Goal: Task Accomplishment & Management: Manage account settings

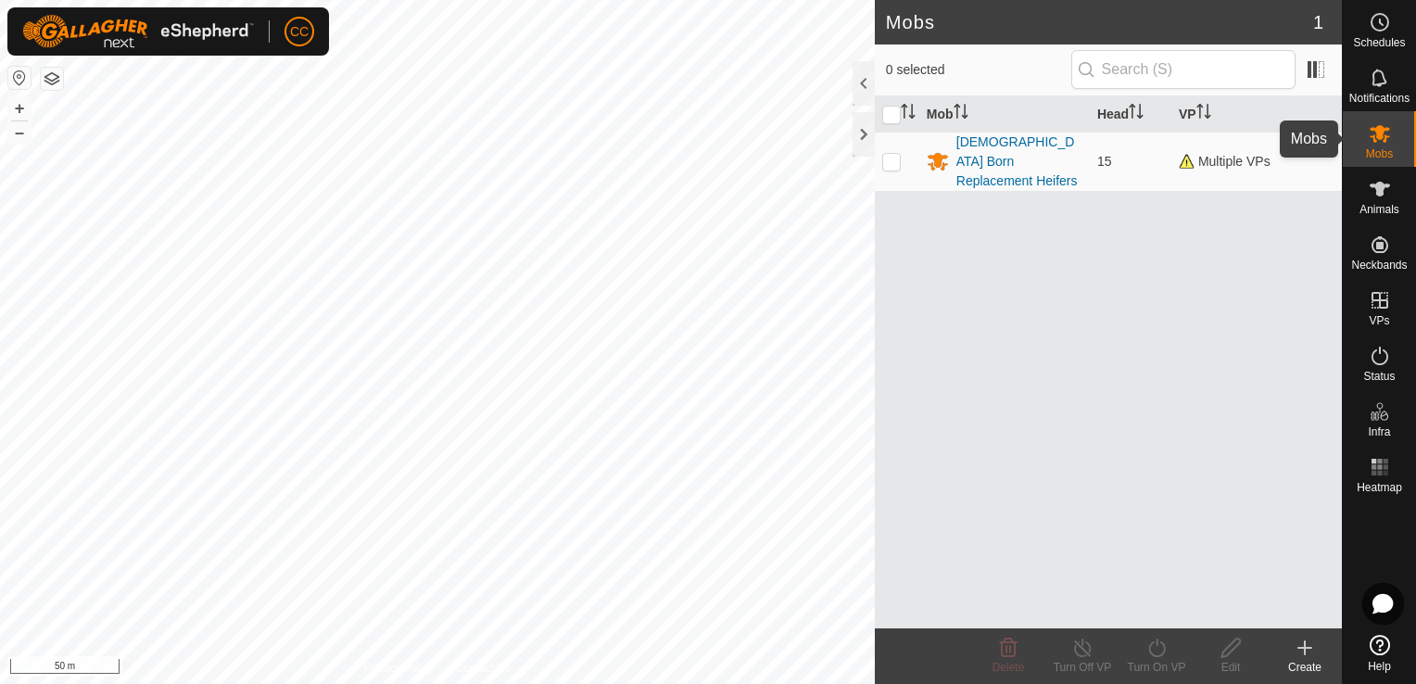
click at [1386, 143] on icon at bounding box center [1380, 133] width 22 height 22
click at [1031, 142] on div "[DEMOGRAPHIC_DATA] Born Replacement Heifers" at bounding box center [1020, 162] width 126 height 58
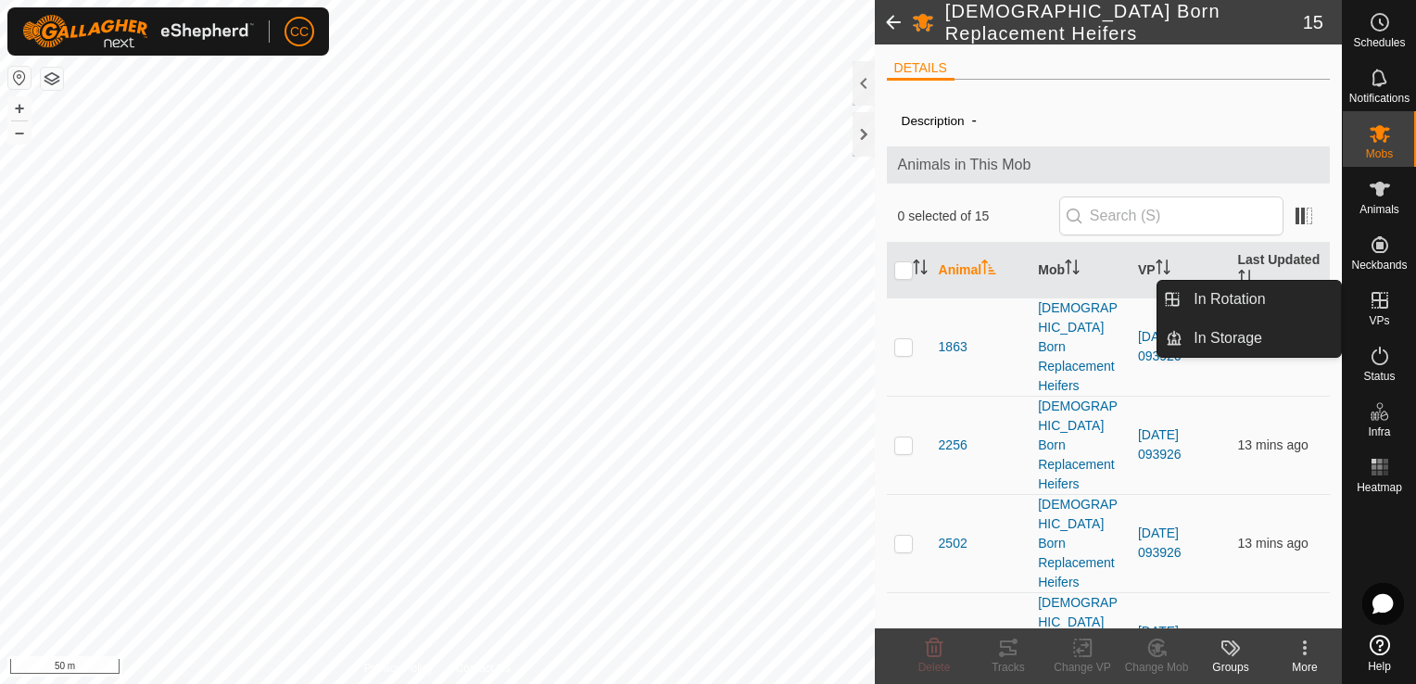
click at [1381, 306] on icon at bounding box center [1380, 300] width 22 height 22
click at [1247, 306] on link "In Rotation" at bounding box center [1262, 299] width 158 height 37
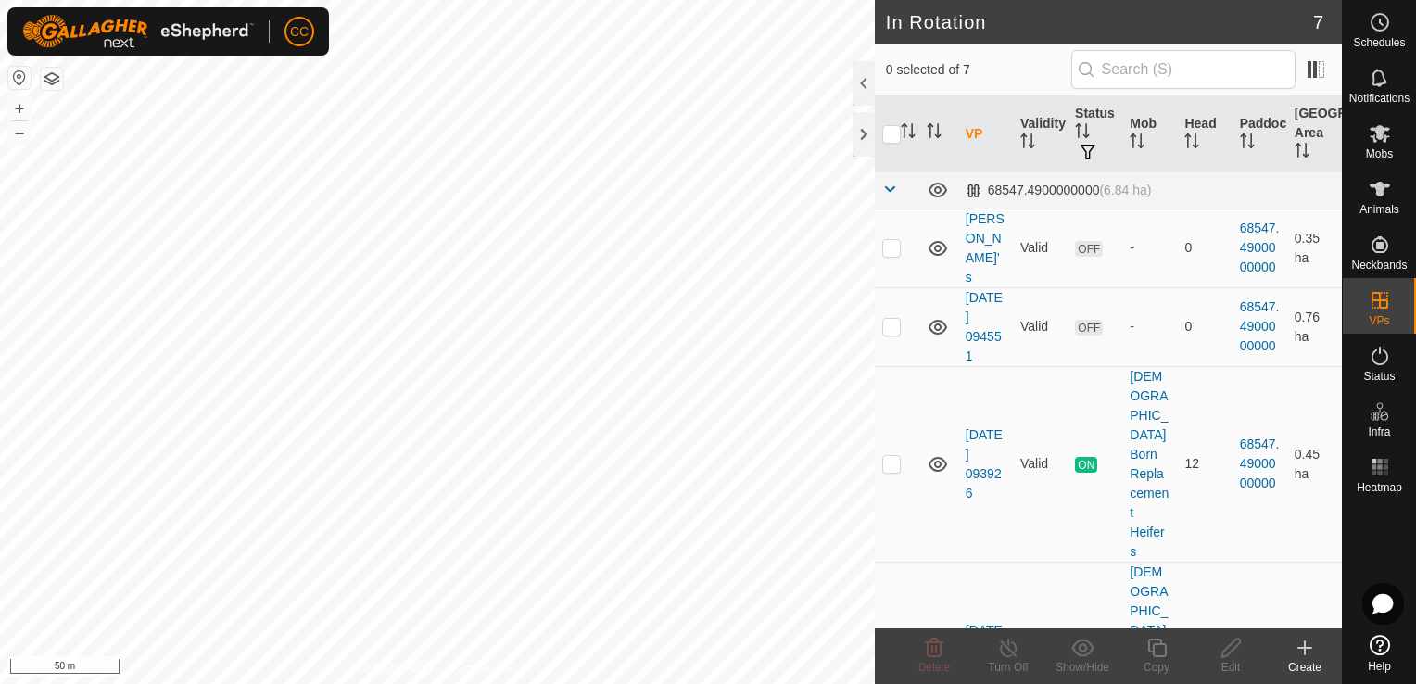
click at [890, 652] on p-checkbox at bounding box center [891, 659] width 19 height 15
checkbox input "true"
click at [1008, 658] on icon at bounding box center [1008, 648] width 23 height 22
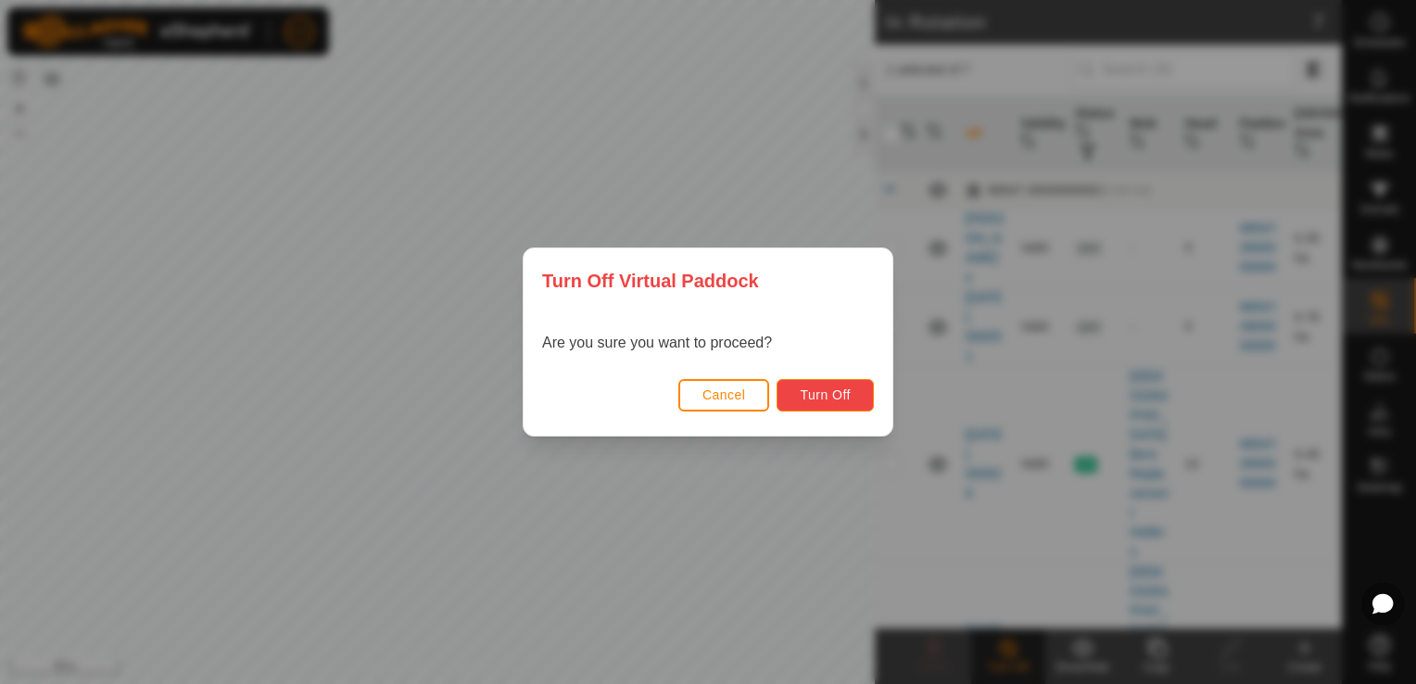
click at [822, 395] on span "Turn Off" at bounding box center [825, 394] width 51 height 15
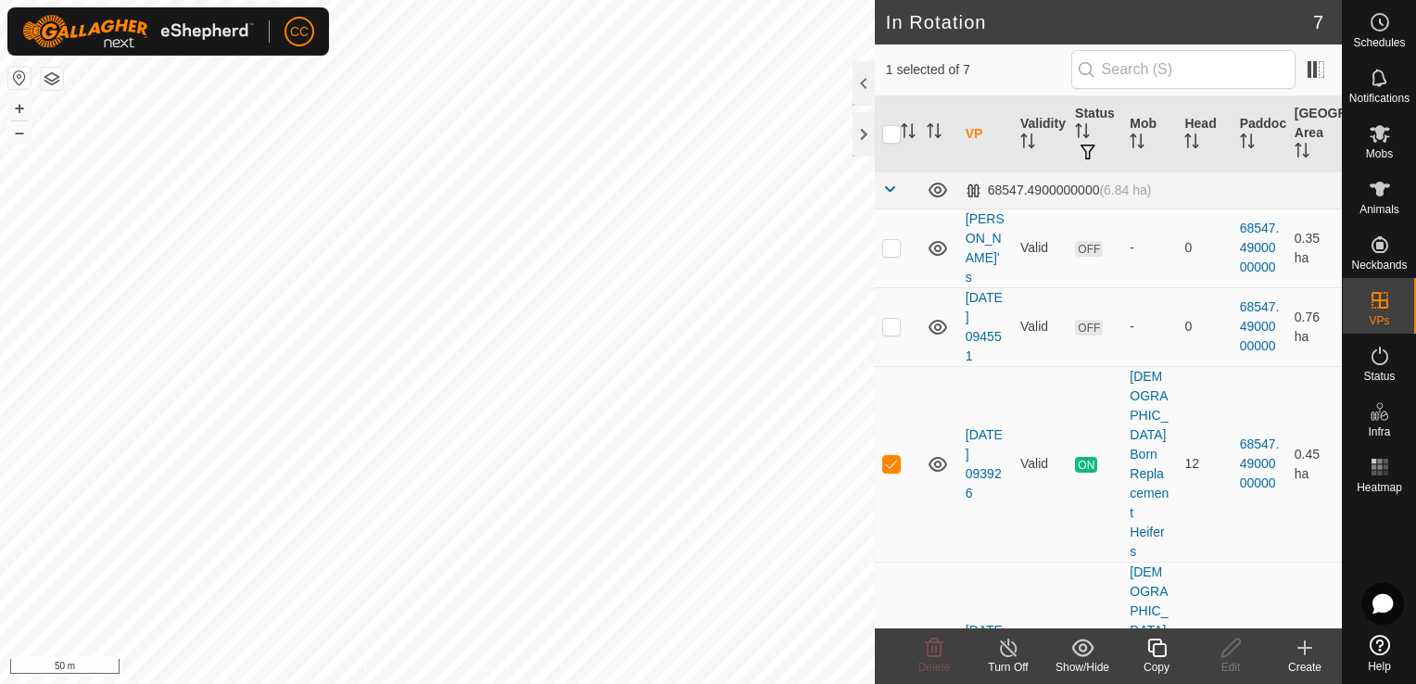
click at [1153, 651] on icon at bounding box center [1156, 648] width 19 height 19
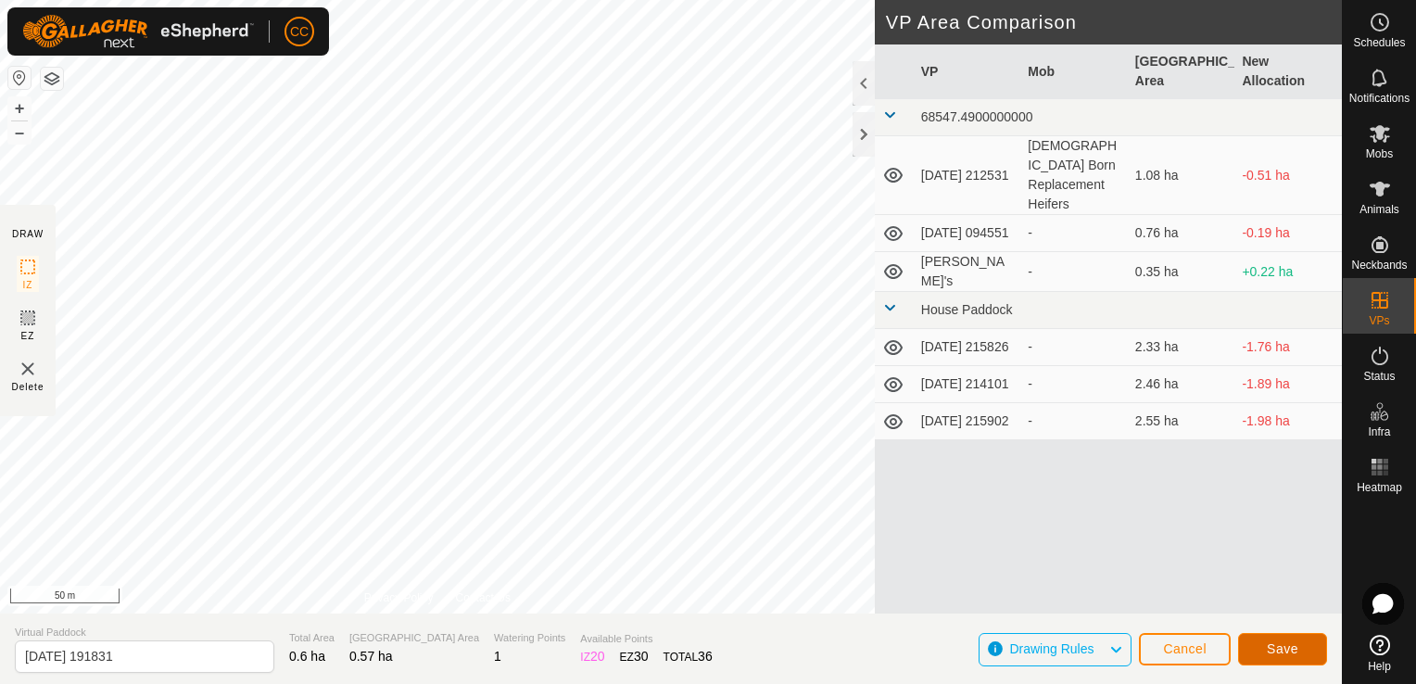
click at [1266, 651] on button "Save" at bounding box center [1282, 649] width 89 height 32
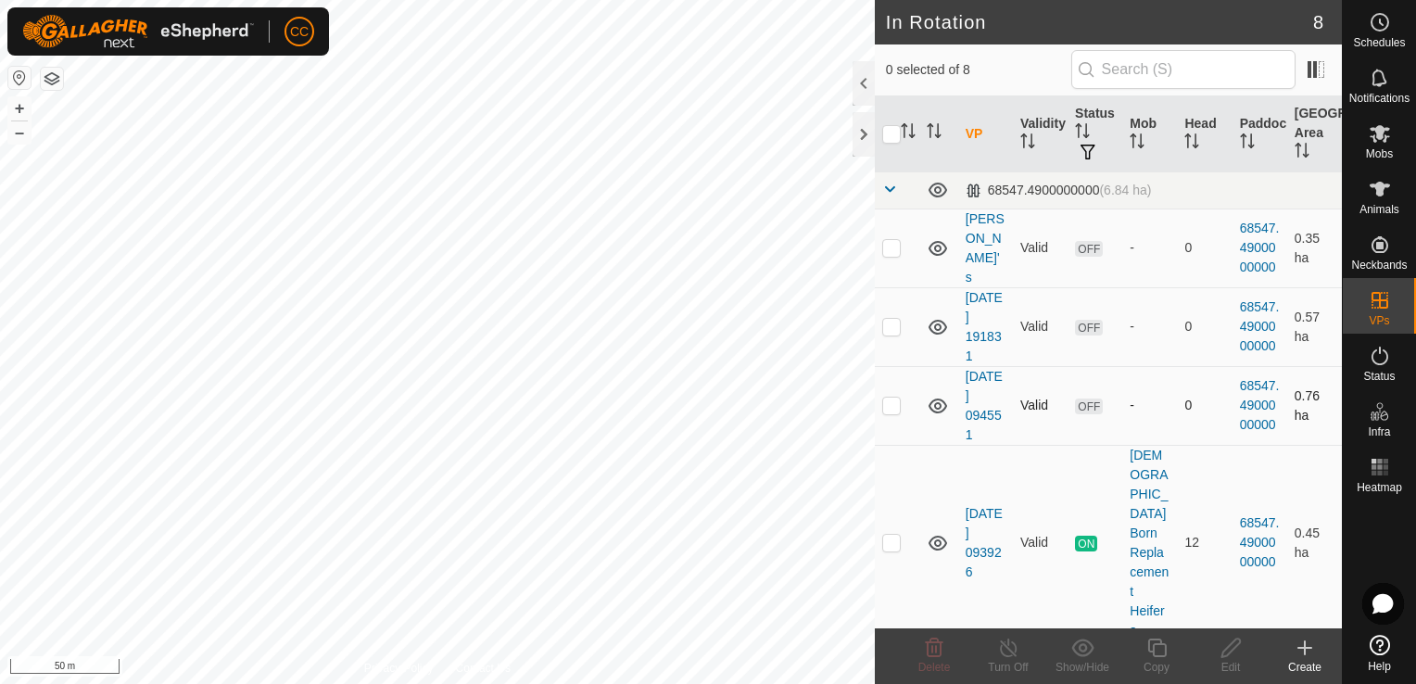
click at [892, 402] on p-checkbox at bounding box center [891, 405] width 19 height 15
checkbox input "false"
click at [888, 328] on p-checkbox at bounding box center [891, 326] width 19 height 15
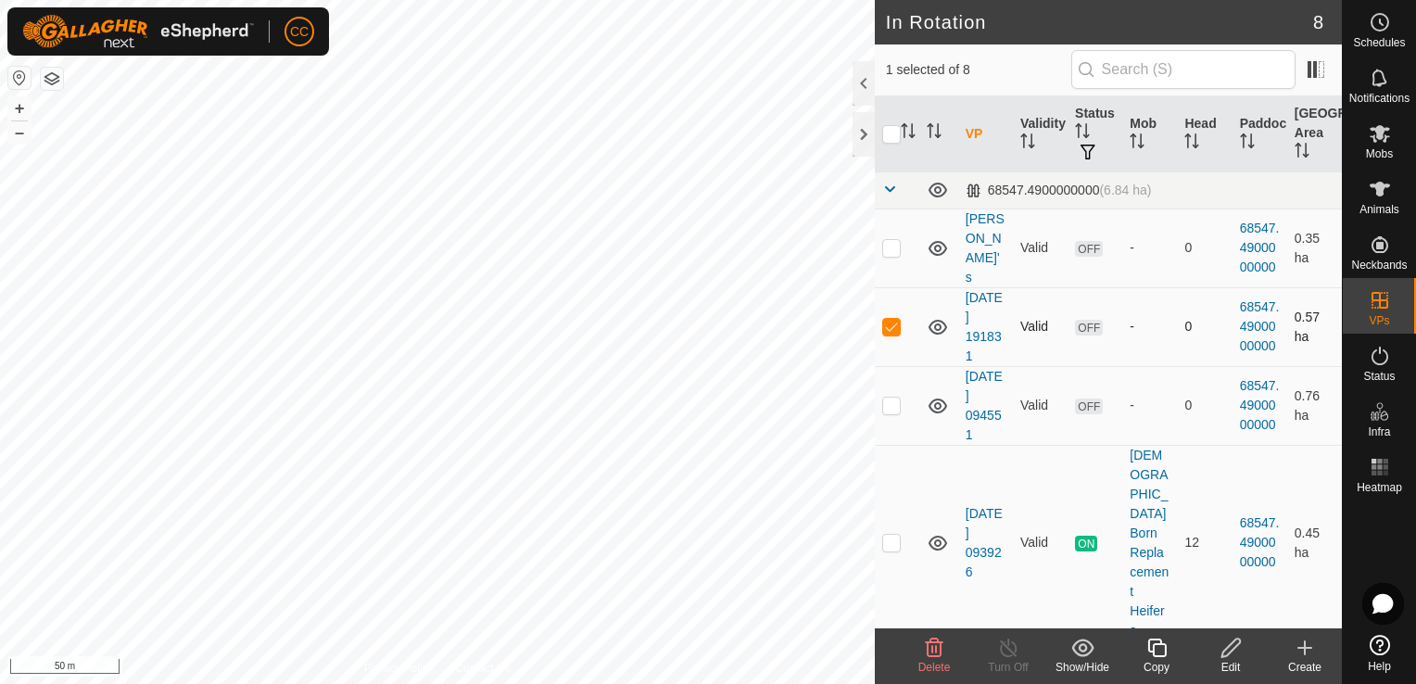
checkbox input "false"
click at [1381, 137] on icon at bounding box center [1380, 134] width 20 height 18
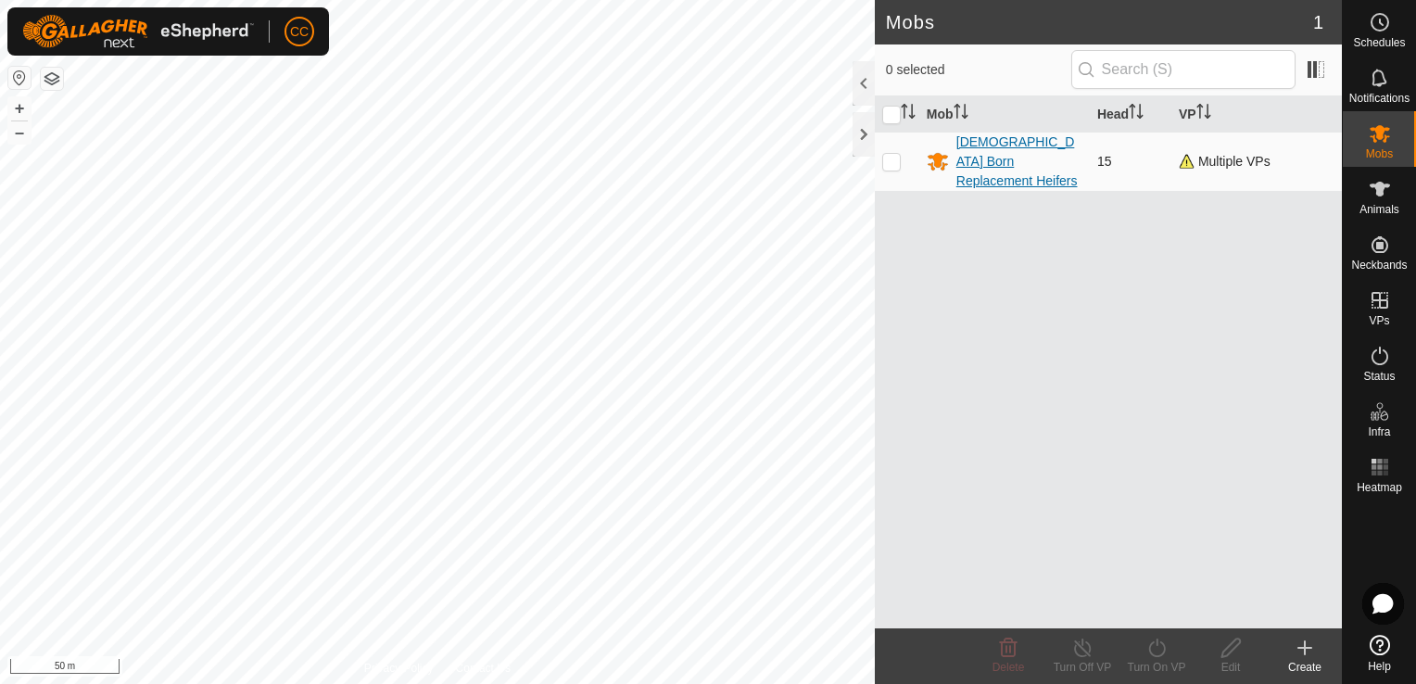
click at [1020, 158] on div "[DEMOGRAPHIC_DATA] Born Replacement Heifers" at bounding box center [1020, 162] width 126 height 58
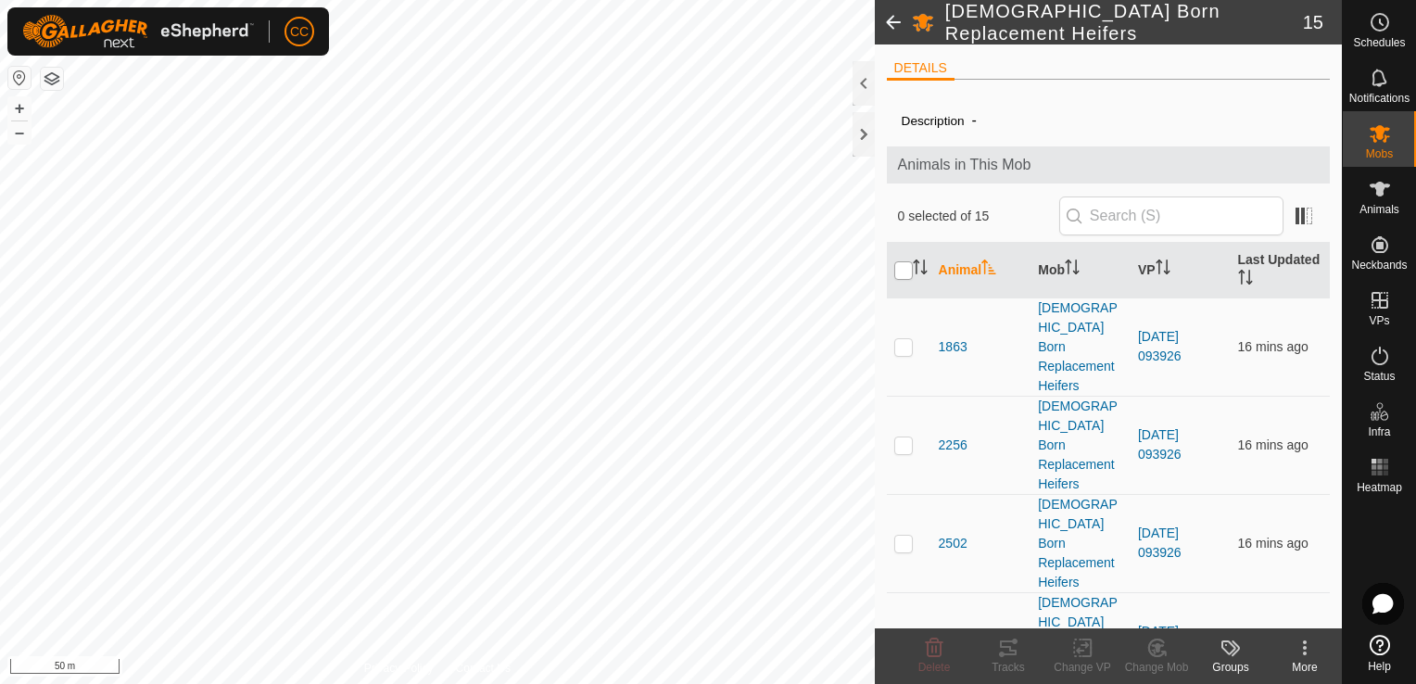
click at [902, 265] on input "checkbox" at bounding box center [903, 270] width 19 height 19
checkbox input "true"
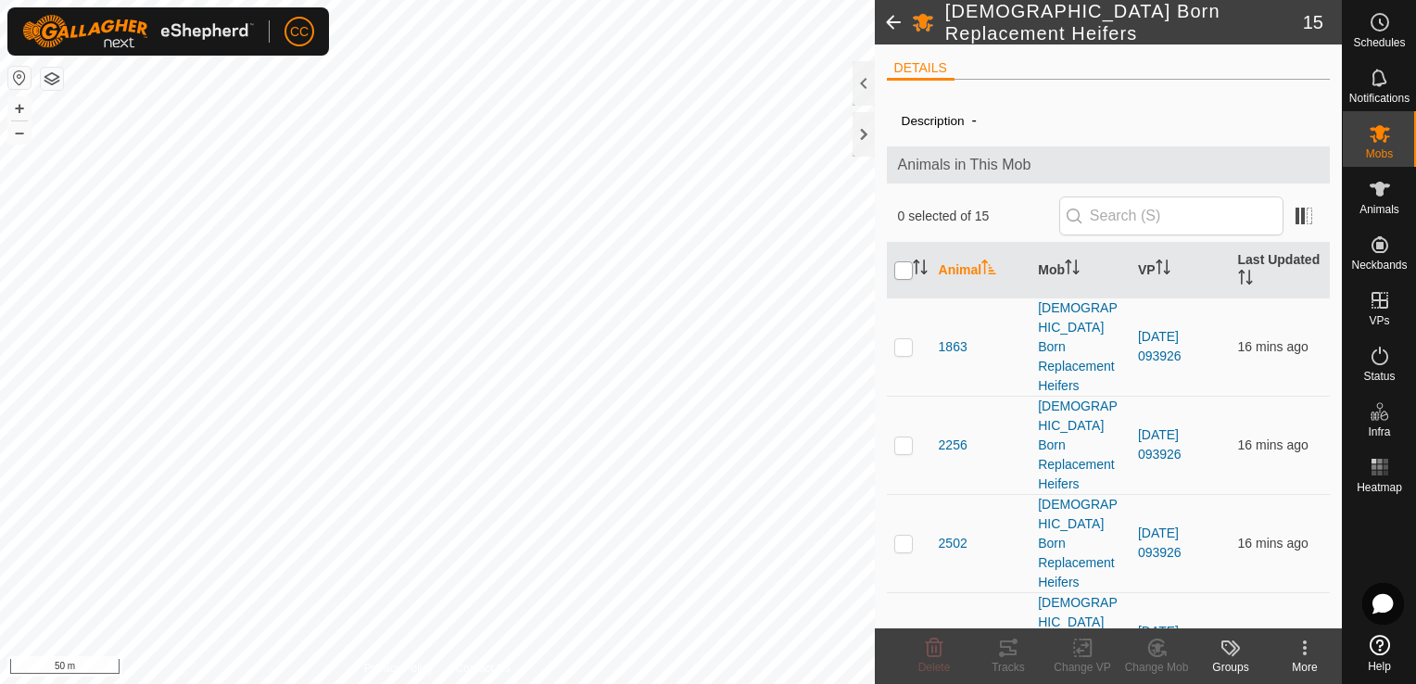
checkbox input "true"
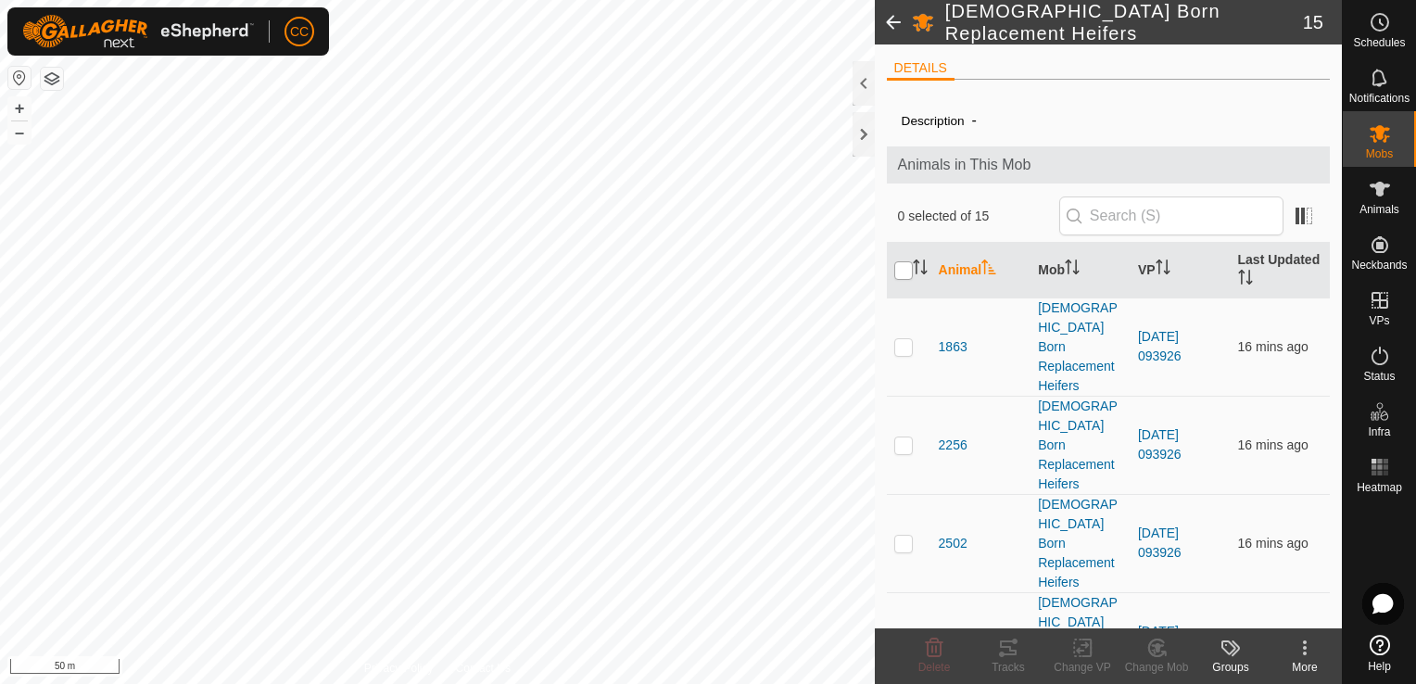
checkbox input "true"
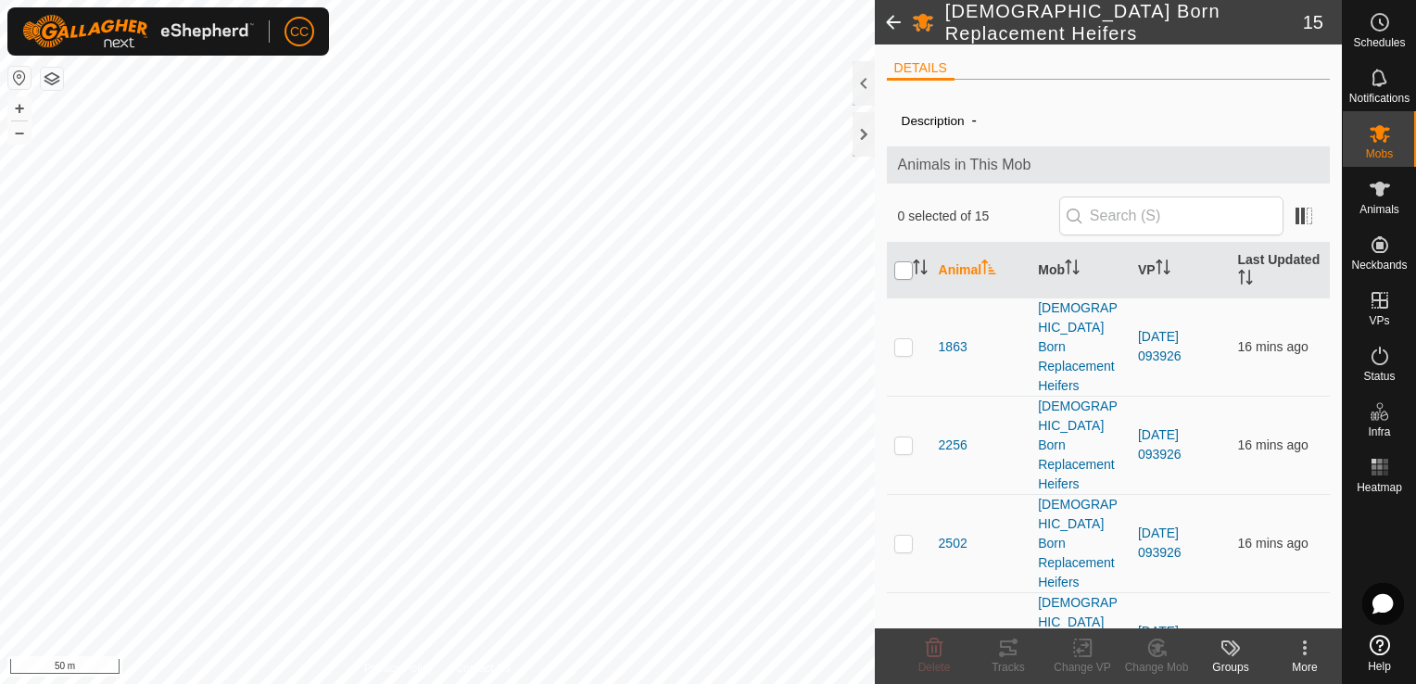
checkbox input "true"
click at [1082, 645] on icon at bounding box center [1082, 648] width 13 height 12
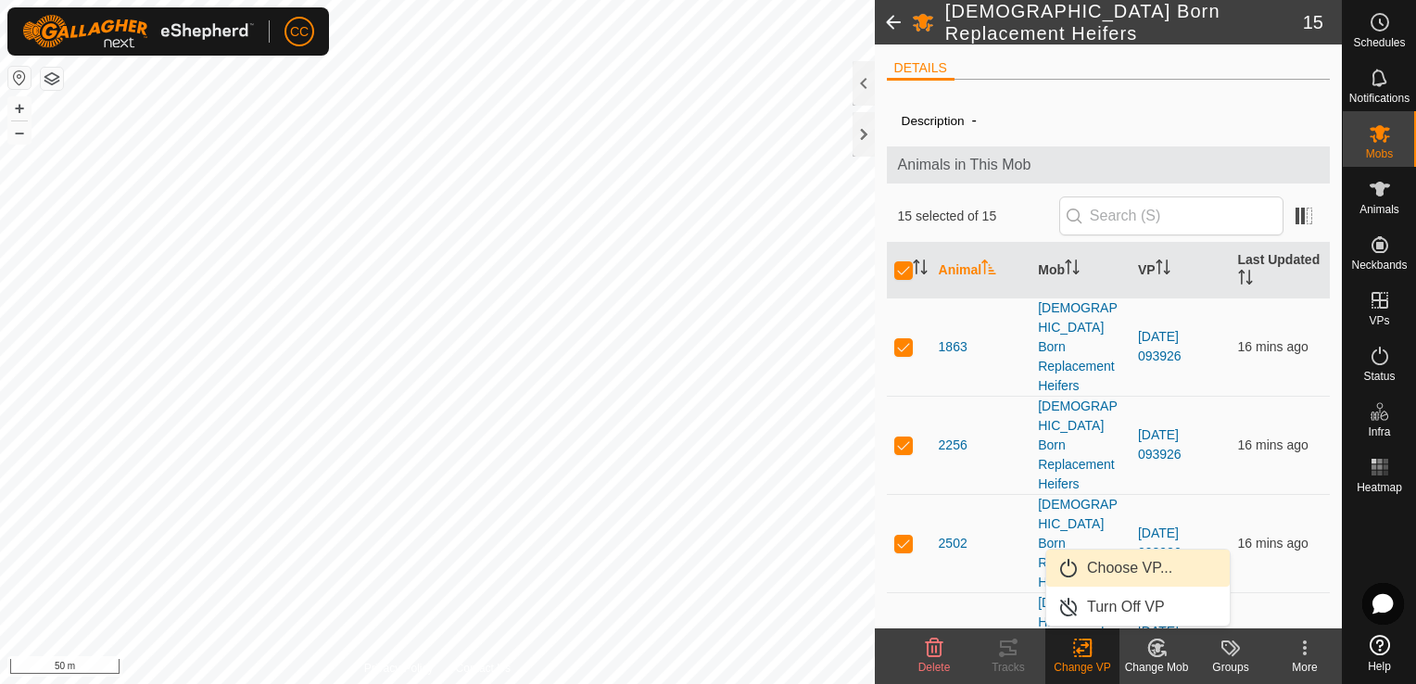
click at [1135, 575] on link "Choose VP..." at bounding box center [1138, 568] width 184 height 37
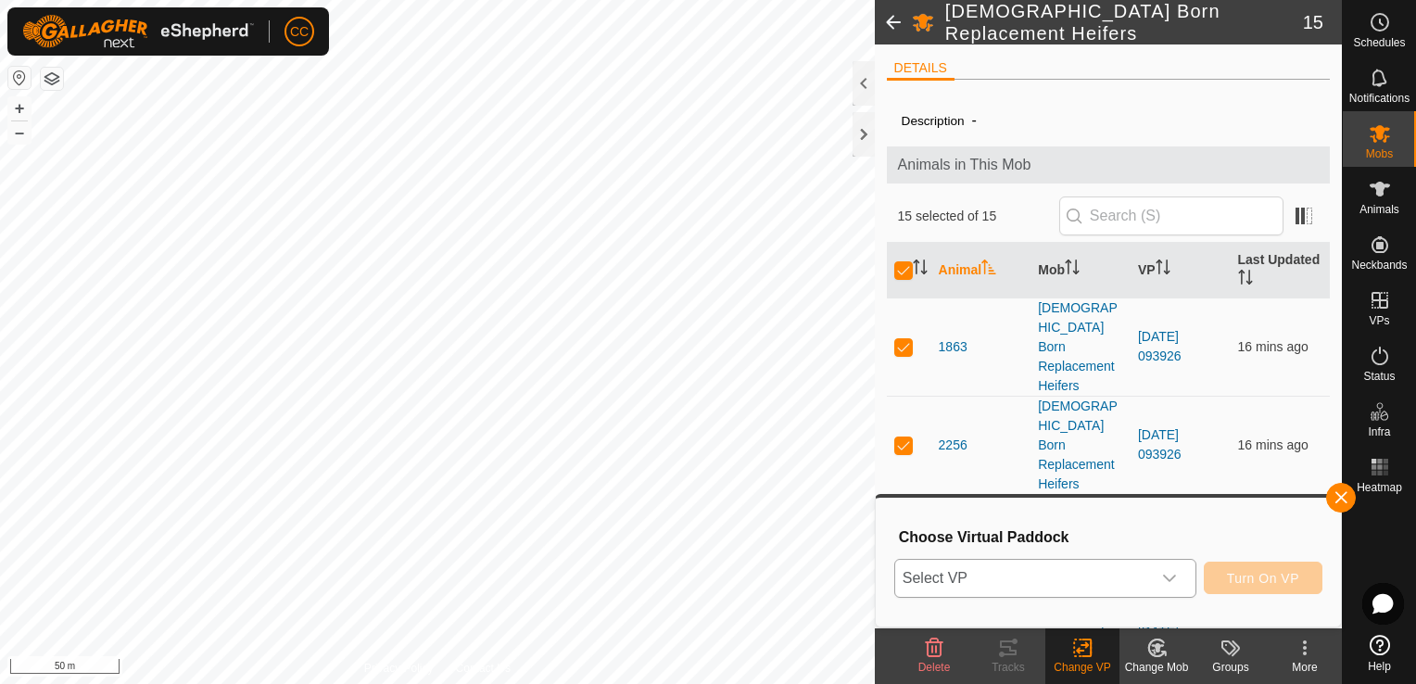
click at [1173, 582] on icon "dropdown trigger" at bounding box center [1169, 578] width 15 height 15
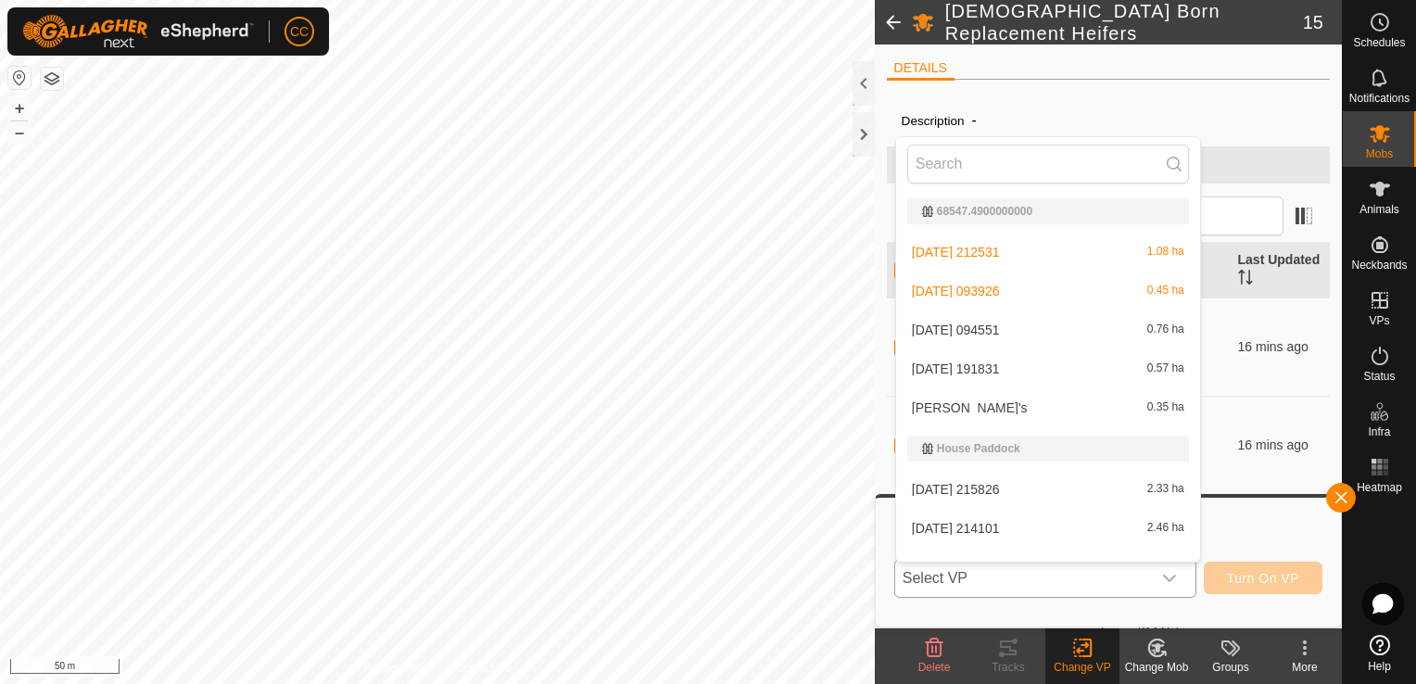
scroll to position [24, 0]
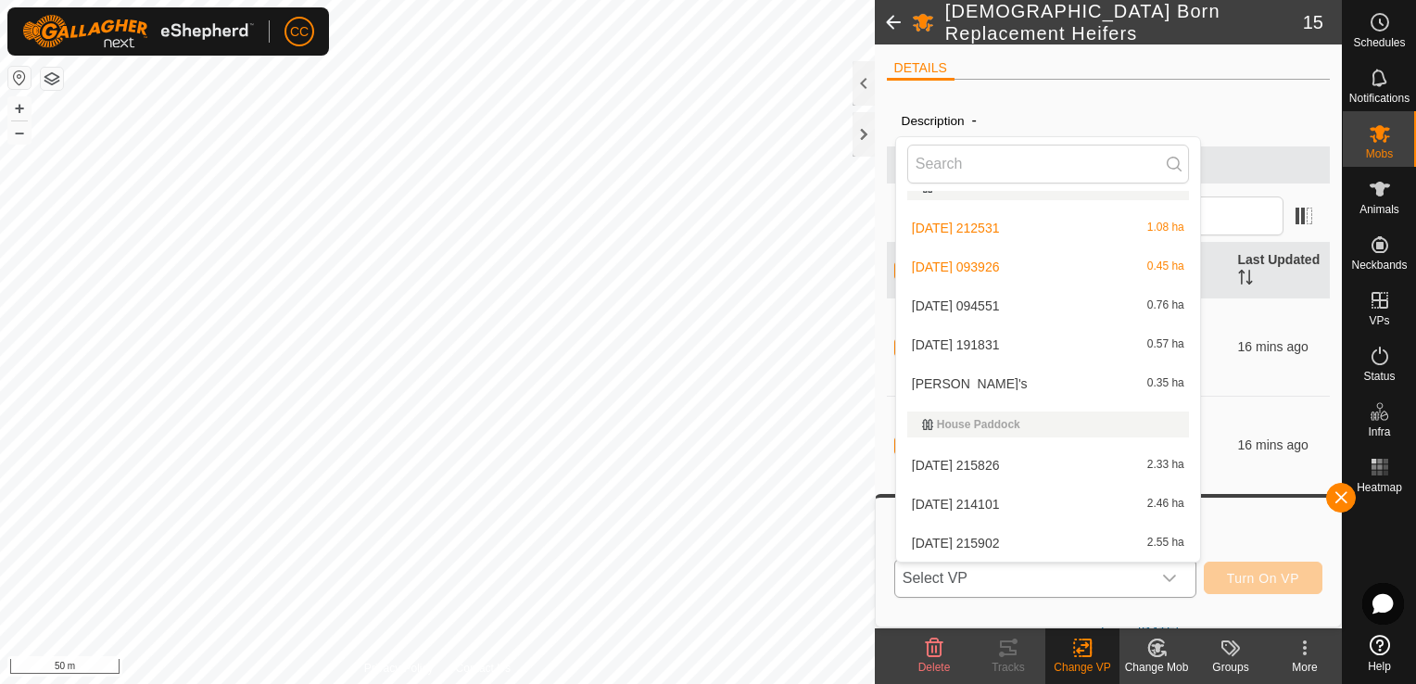
click at [971, 341] on li "[DATE] 191831 0.57 ha" at bounding box center [1048, 344] width 304 height 37
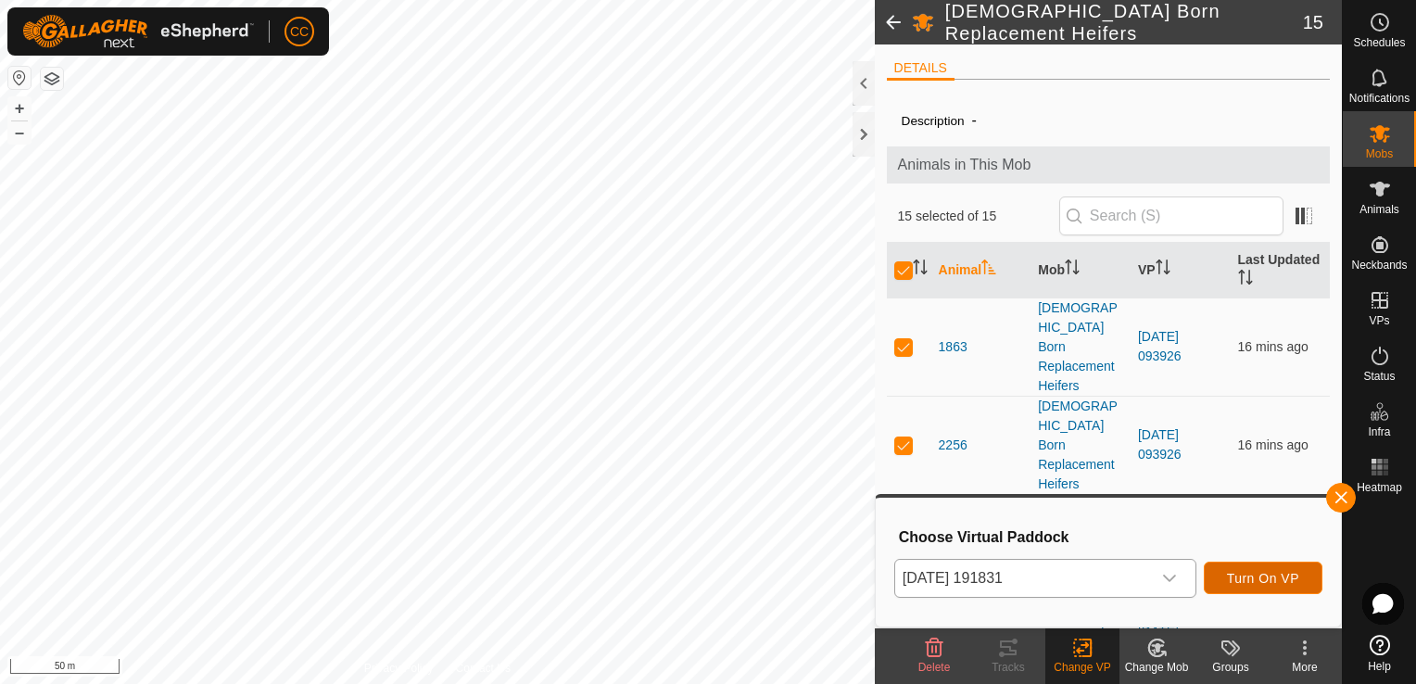
click at [1247, 578] on span "Turn On VP" at bounding box center [1263, 578] width 72 height 15
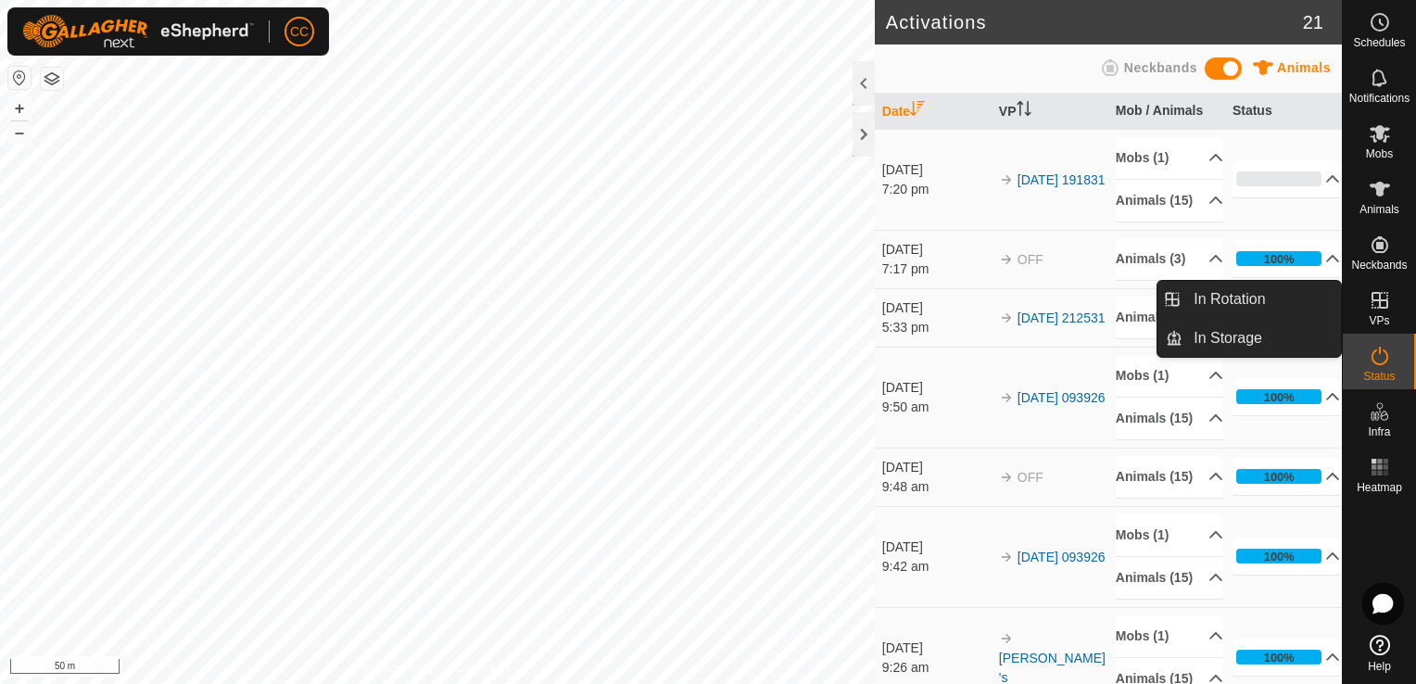
click at [1380, 311] on es-virtualpaddocks-svg-icon at bounding box center [1379, 300] width 33 height 30
click at [1279, 298] on link "In Rotation" at bounding box center [1262, 299] width 158 height 37
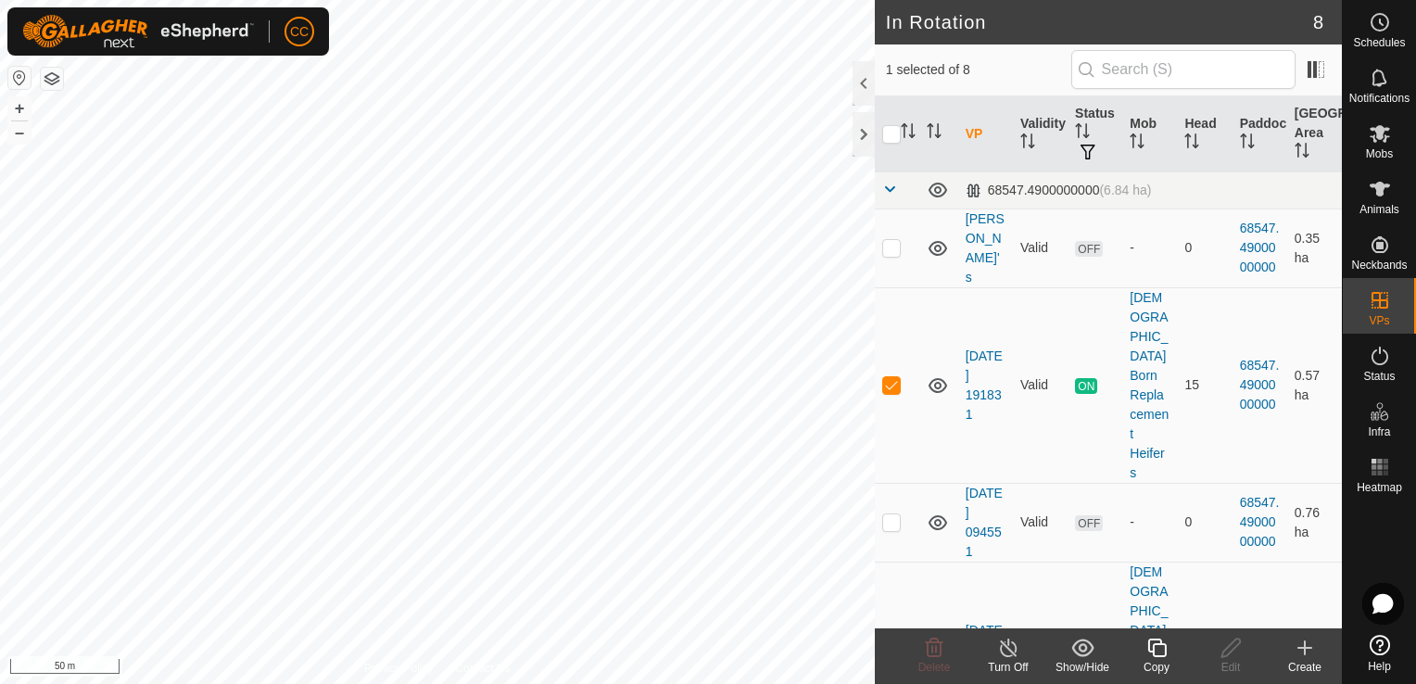
click at [889, 652] on p-checkbox at bounding box center [891, 659] width 19 height 15
checkbox input "true"
click at [890, 377] on p-checkbox at bounding box center [891, 384] width 19 height 15
checkbox input "true"
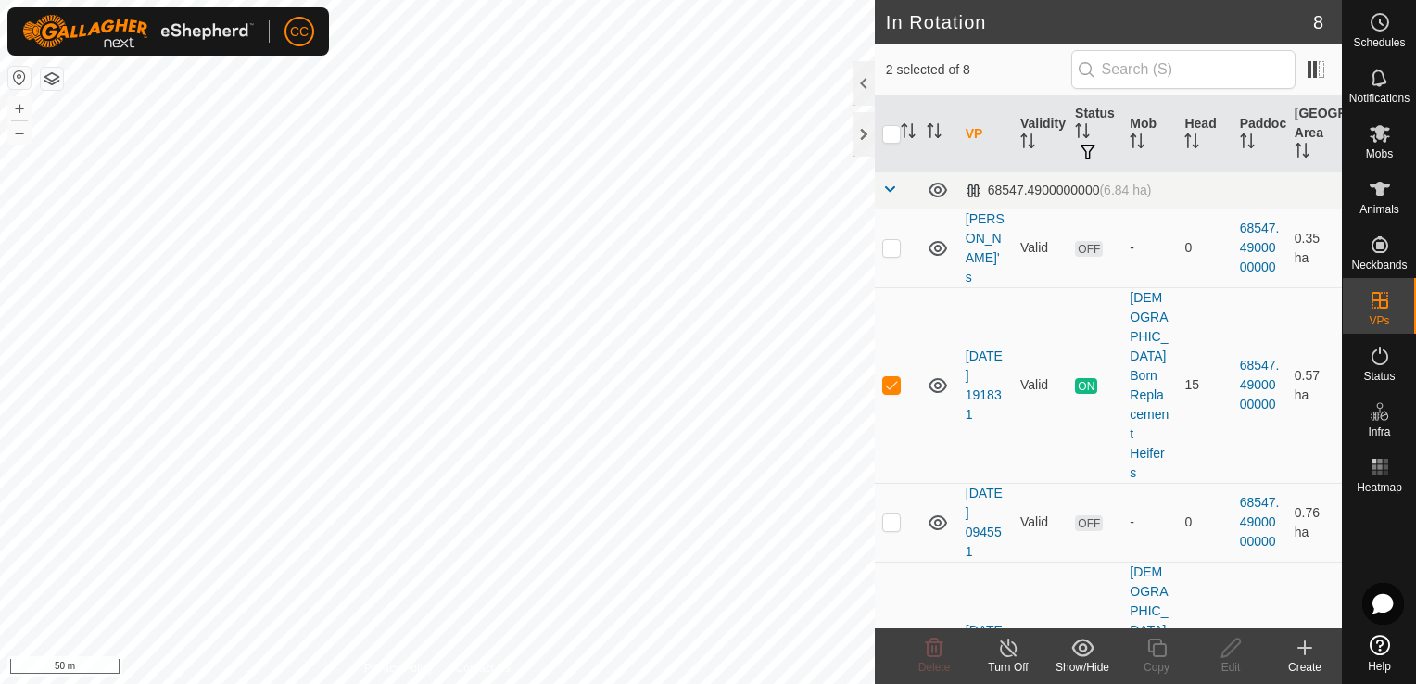
click at [882, 652] on p-tablecheckbox at bounding box center [891, 659] width 19 height 15
checkbox input "false"
click at [1002, 653] on icon at bounding box center [1008, 648] width 17 height 19
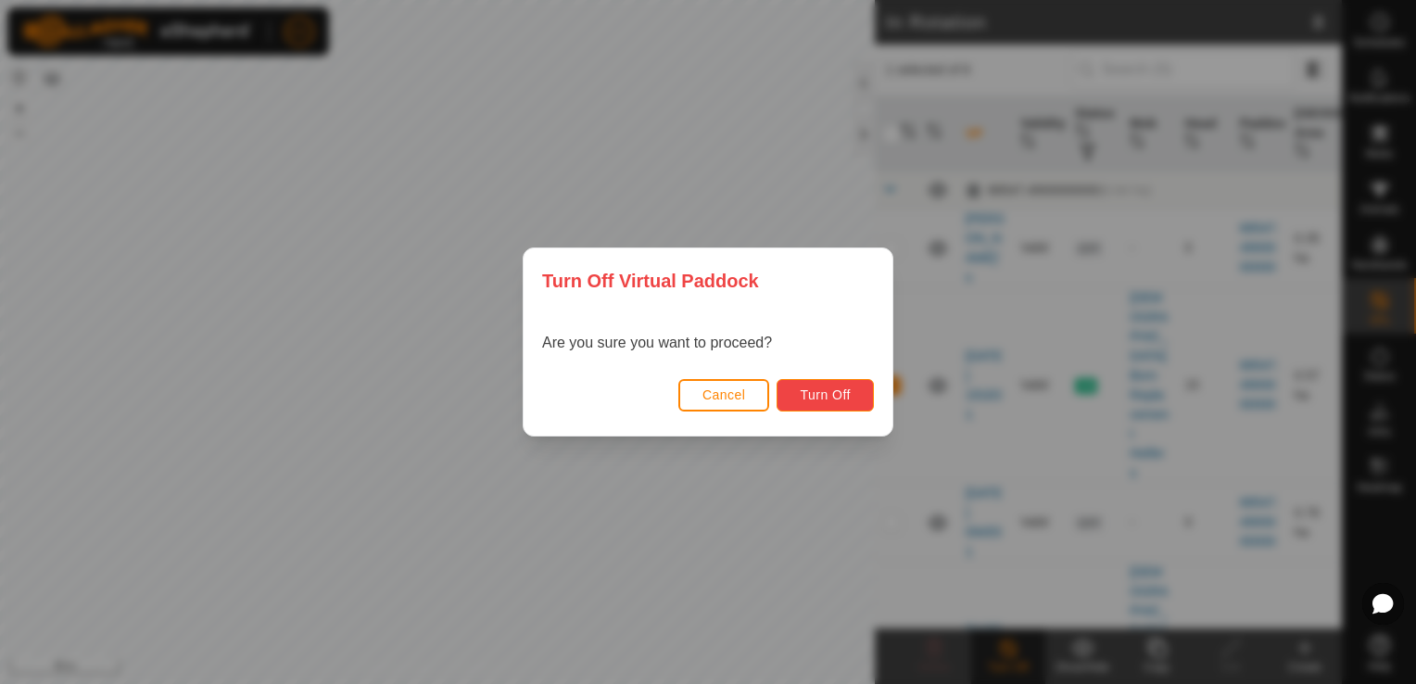
click at [820, 395] on span "Turn Off" at bounding box center [825, 394] width 51 height 15
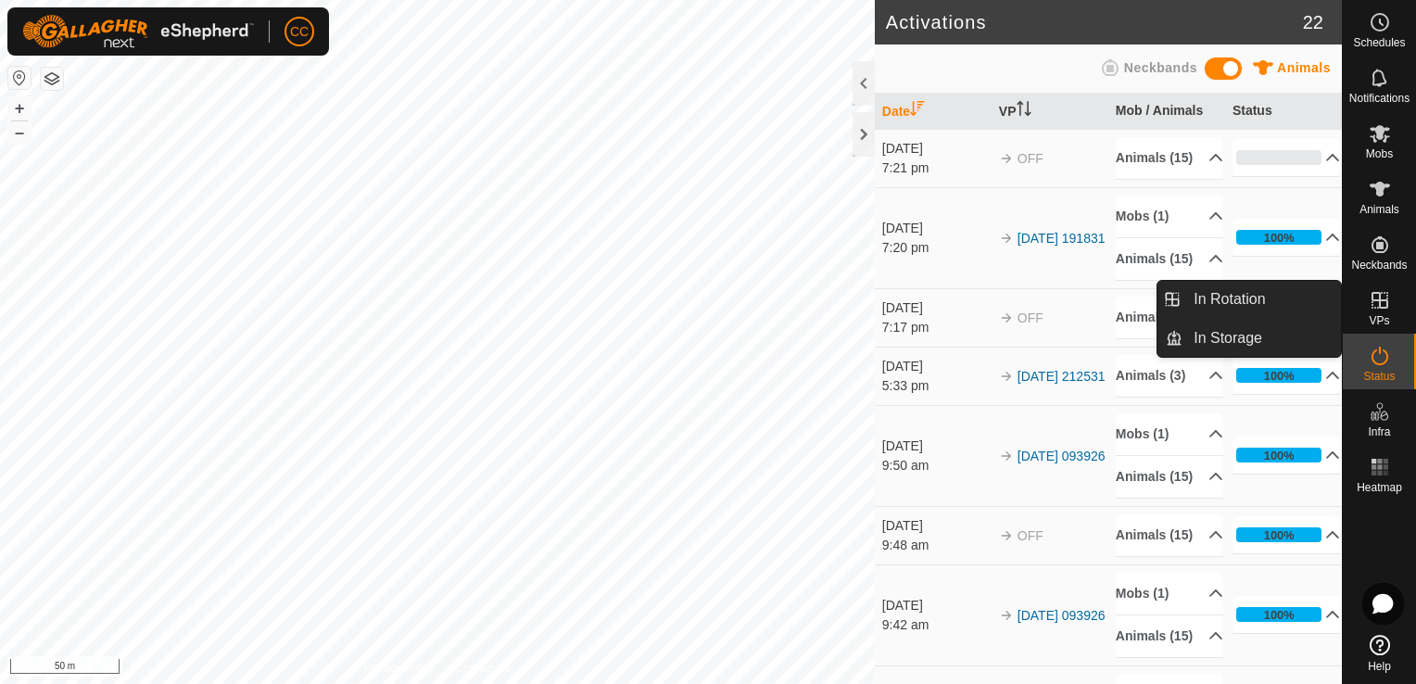
click at [1378, 306] on icon at bounding box center [1380, 300] width 22 height 22
click at [1261, 304] on link "In Rotation" at bounding box center [1262, 299] width 158 height 37
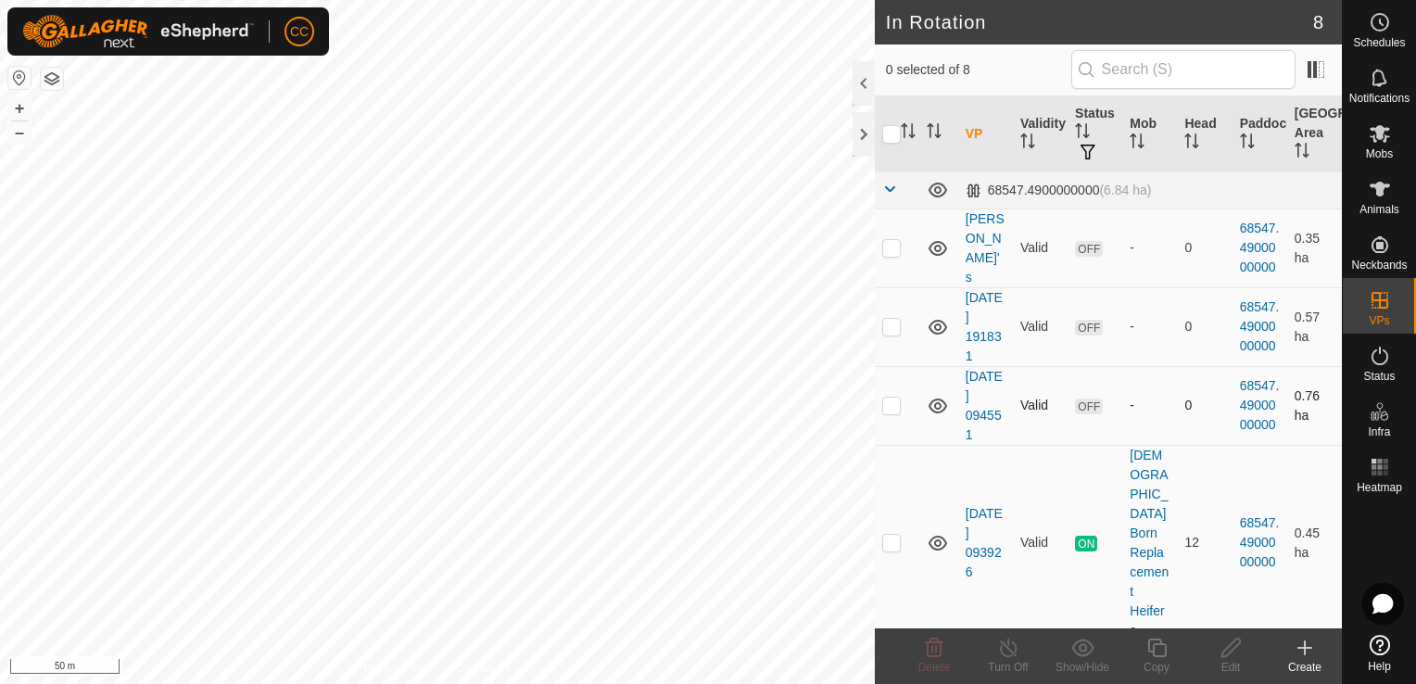
click at [893, 408] on p-checkbox at bounding box center [891, 405] width 19 height 15
checkbox input "false"
click at [883, 323] on p-checkbox at bounding box center [891, 326] width 19 height 15
checkbox input "true"
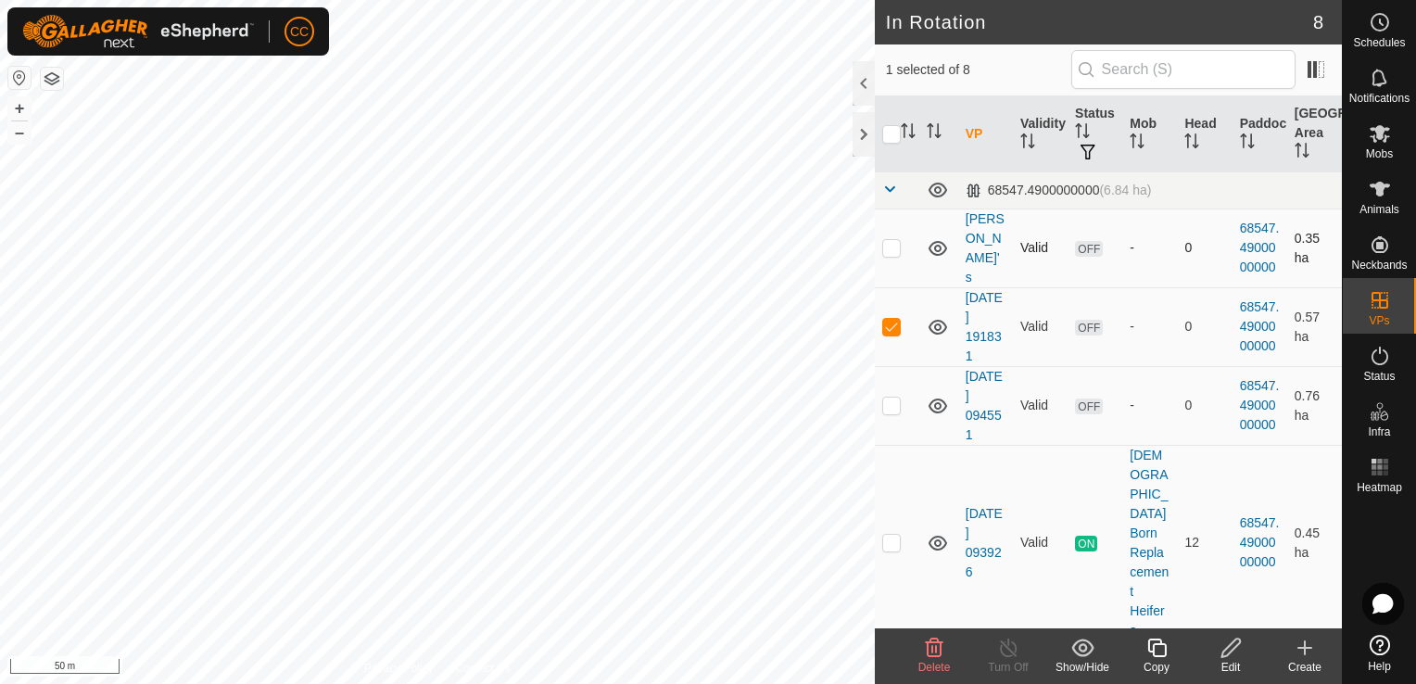
click at [892, 252] on p-checkbox at bounding box center [891, 247] width 19 height 15
checkbox input "true"
click at [891, 328] on p-checkbox at bounding box center [891, 326] width 19 height 15
checkbox input "false"
click at [931, 651] on icon at bounding box center [934, 648] width 22 height 22
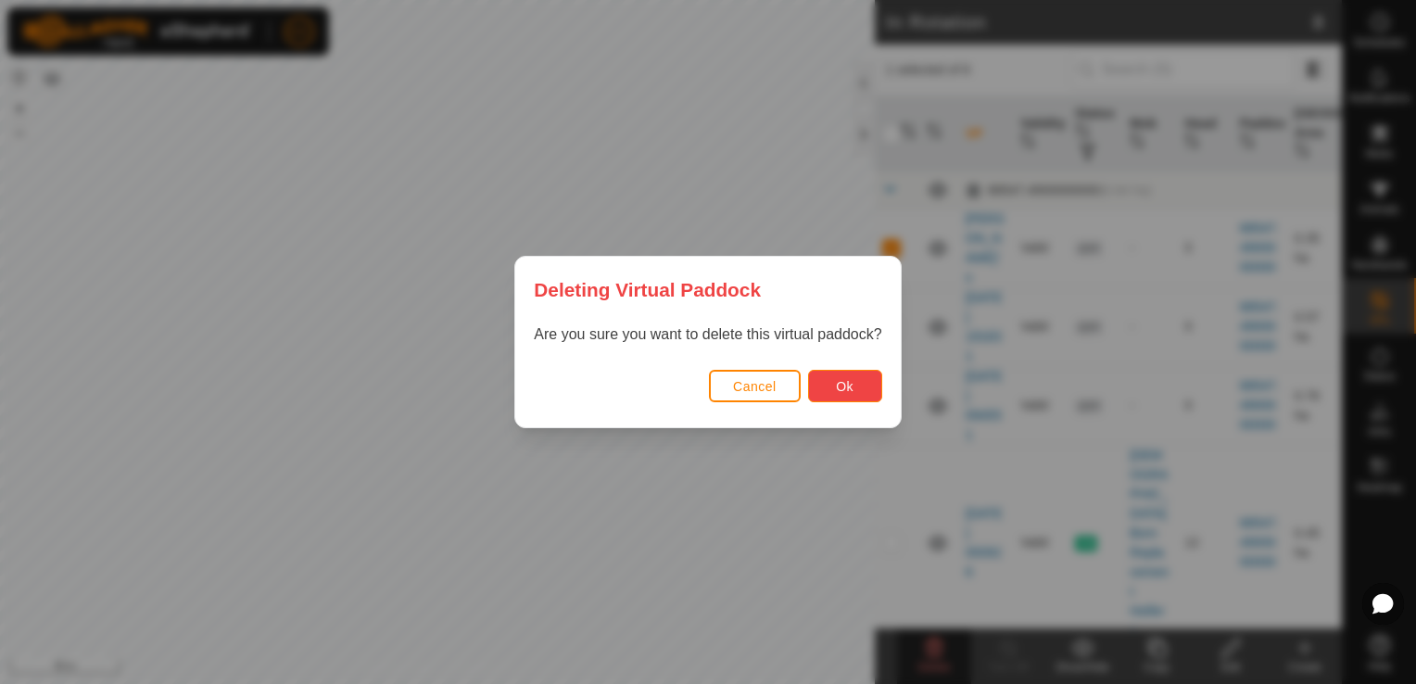
click at [830, 386] on button "Ok" at bounding box center [845, 386] width 74 height 32
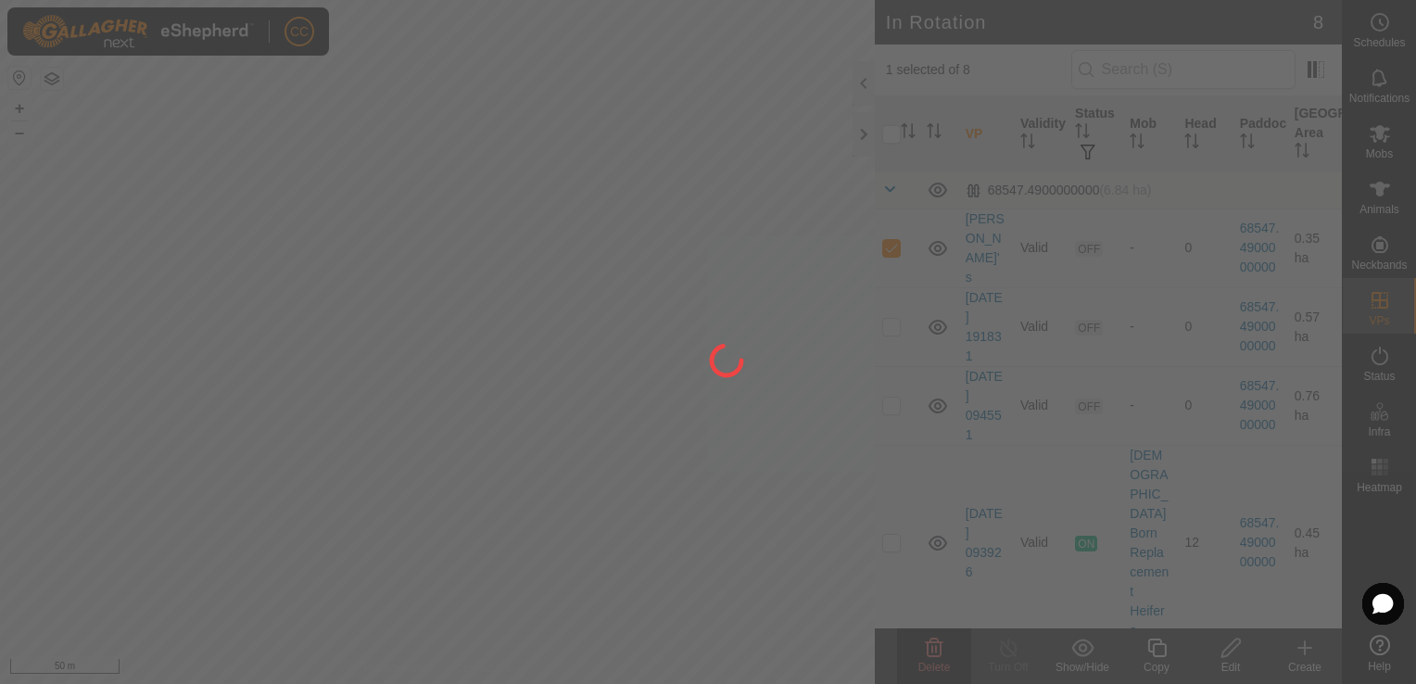
checkbox input "false"
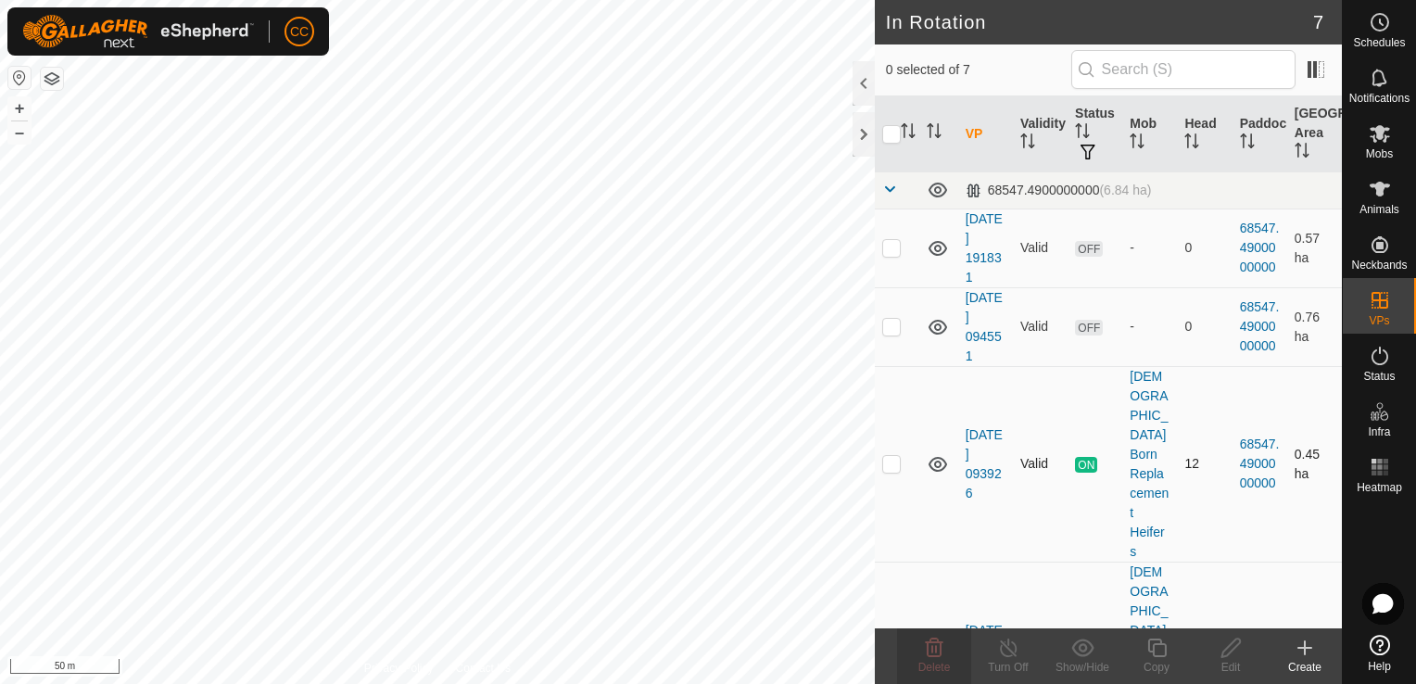
click at [888, 456] on p-checkbox at bounding box center [891, 463] width 19 height 15
checkbox input "true"
click at [1005, 650] on icon at bounding box center [1008, 648] width 23 height 22
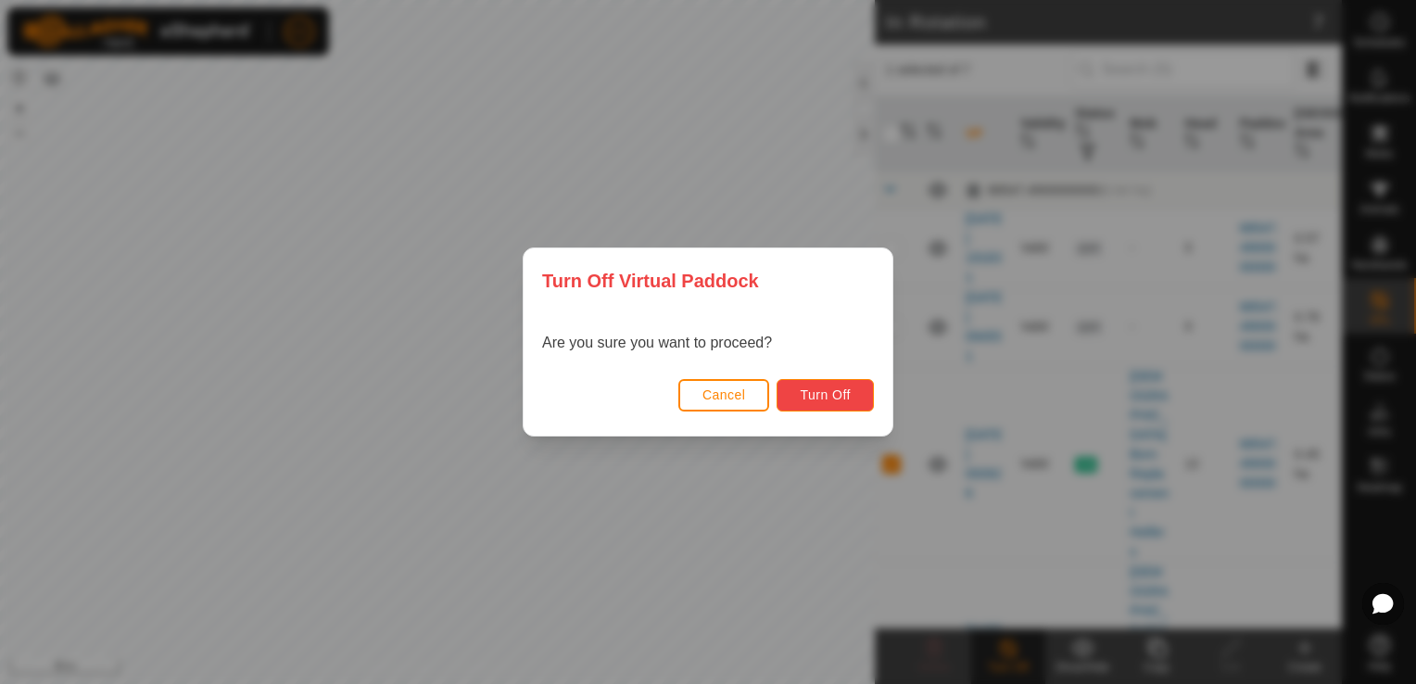
click at [843, 390] on span "Turn Off" at bounding box center [825, 394] width 51 height 15
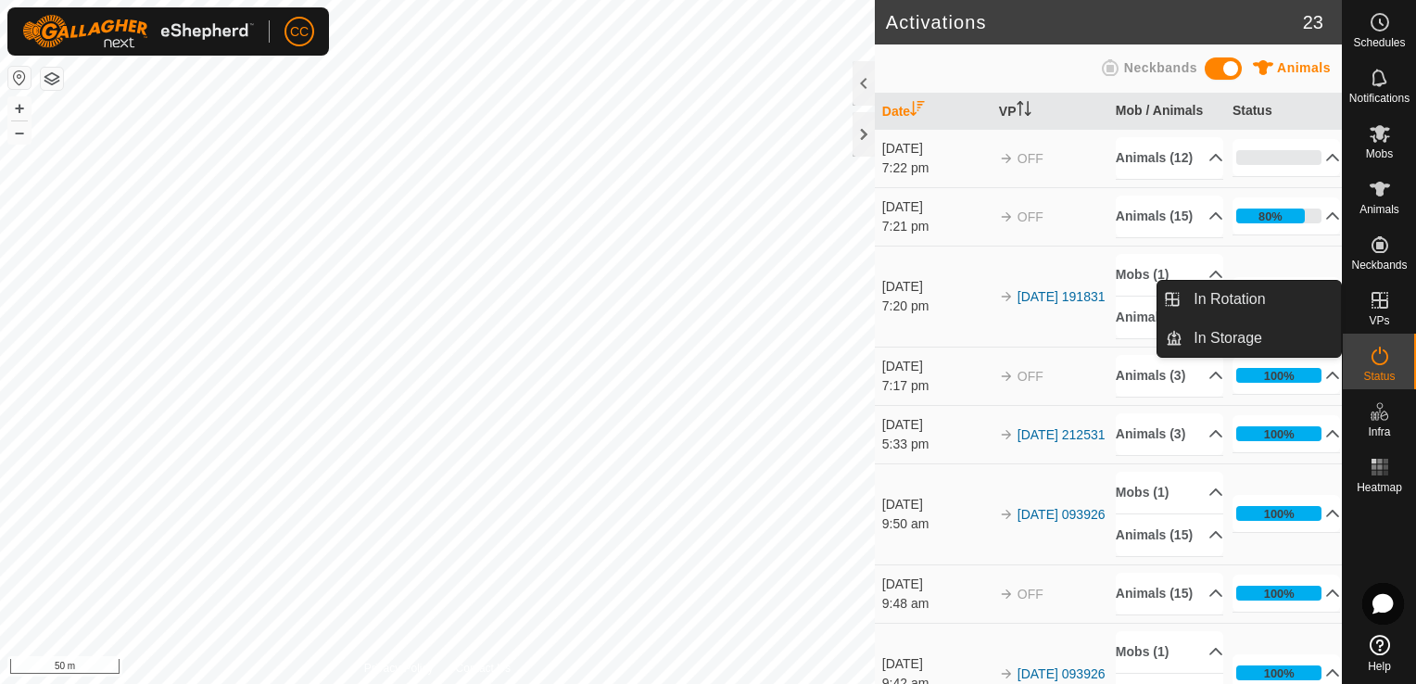
click at [1378, 306] on icon at bounding box center [1380, 300] width 22 height 22
click at [1279, 302] on link "In Rotation" at bounding box center [1262, 299] width 158 height 37
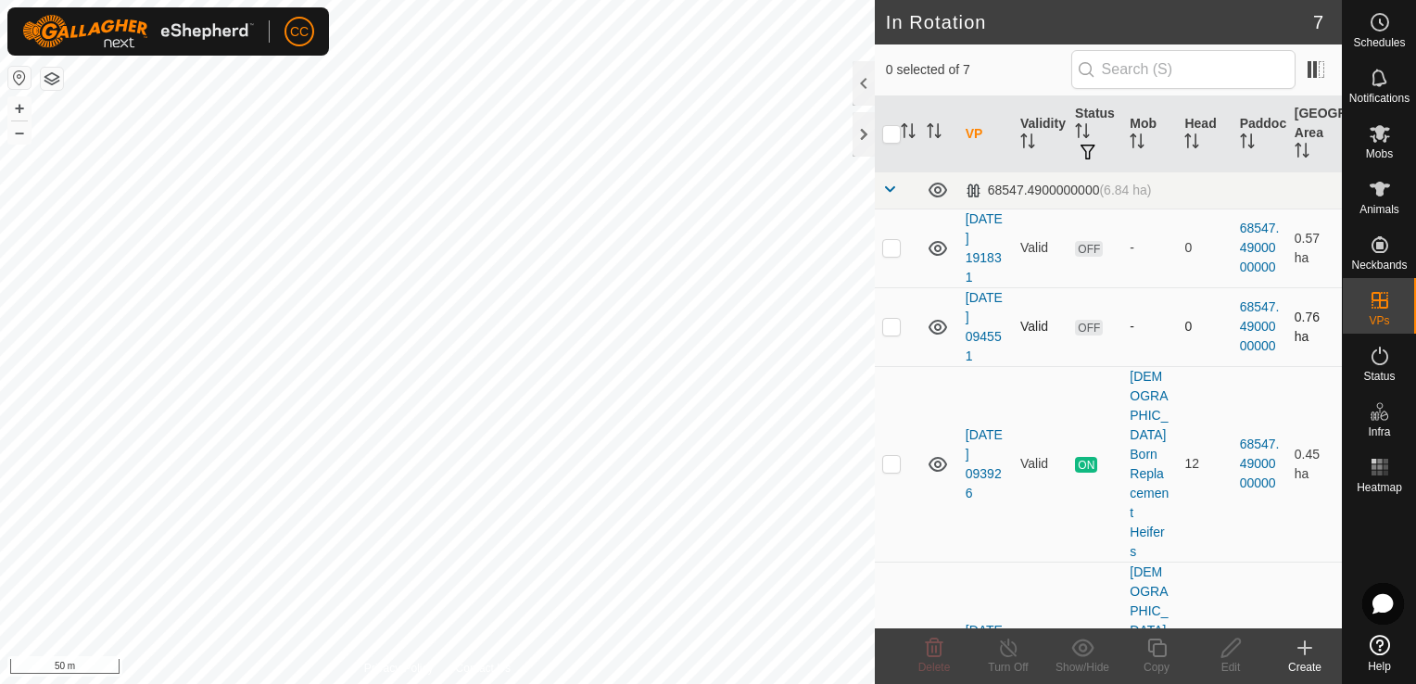
click at [890, 331] on p-checkbox at bounding box center [891, 326] width 19 height 15
checkbox input "false"
click at [887, 246] on p-checkbox at bounding box center [891, 247] width 19 height 15
click at [890, 258] on td at bounding box center [897, 248] width 44 height 79
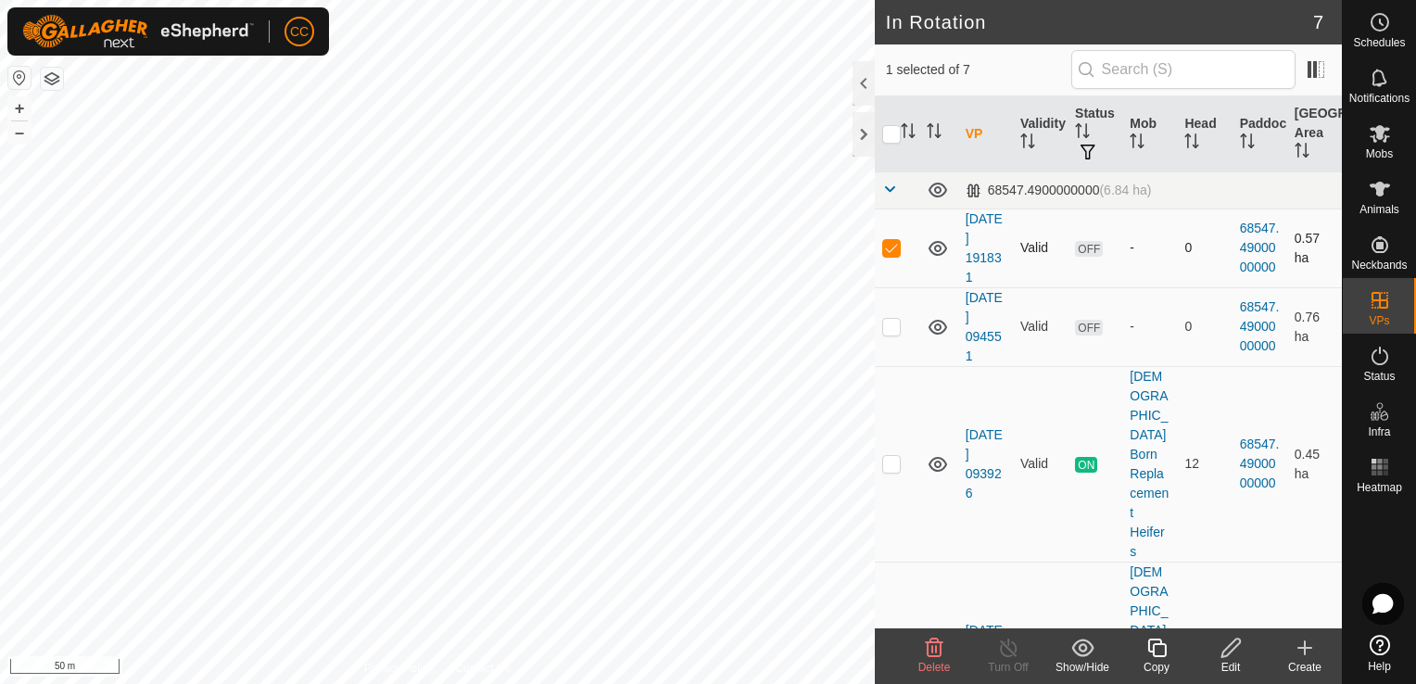
checkbox input "false"
click at [891, 652] on p-checkbox at bounding box center [891, 659] width 19 height 15
checkbox input "false"
click at [888, 456] on p-checkbox at bounding box center [891, 463] width 19 height 15
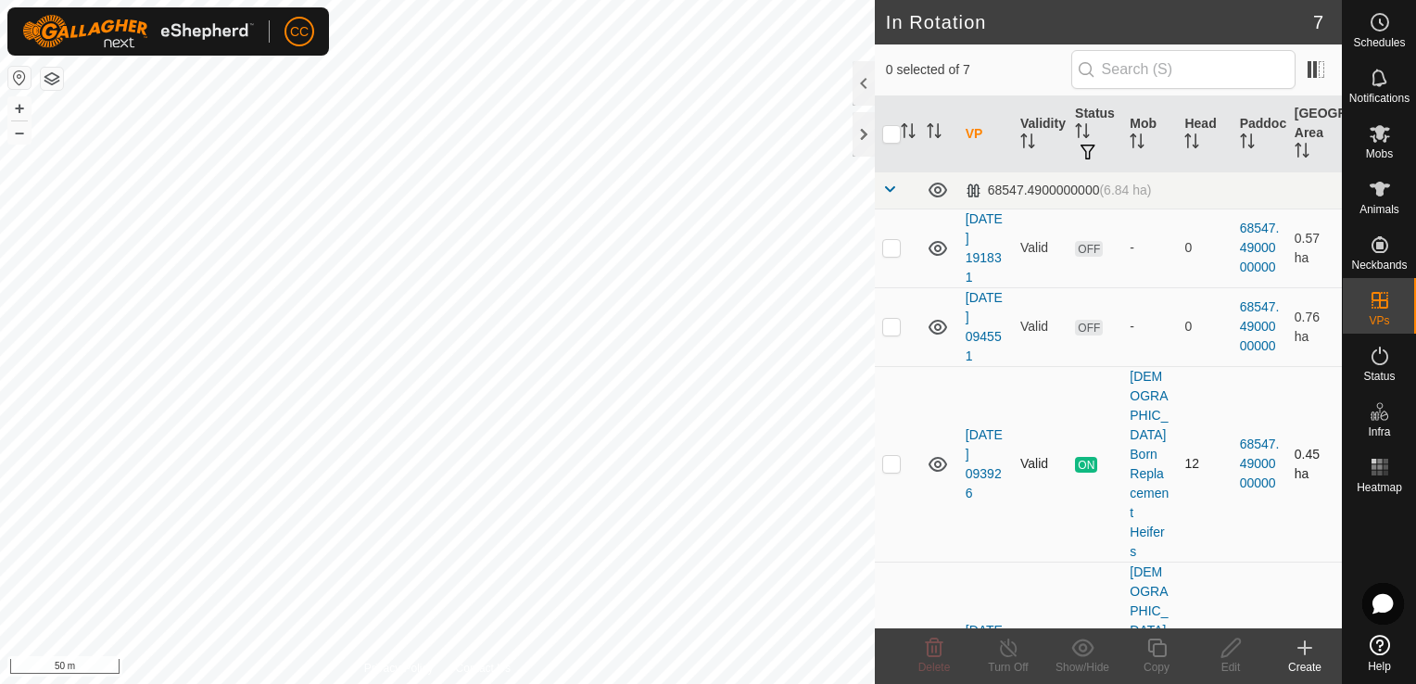
checkbox input "true"
